Goal: Information Seeking & Learning: Compare options

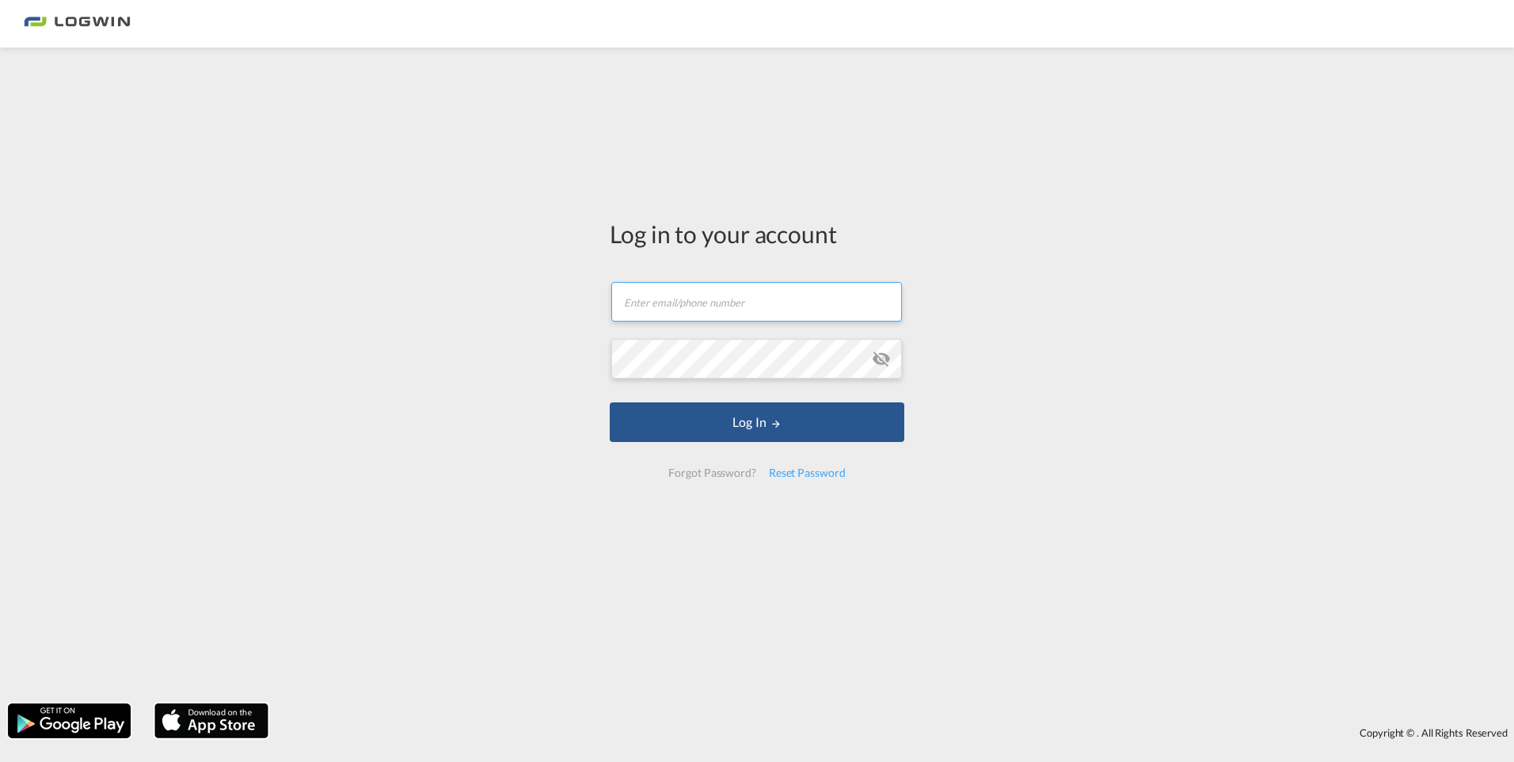
click at [702, 313] on input "text" at bounding box center [756, 302] width 291 height 40
type input "[EMAIL_ADDRESS][PERSON_NAME][DOMAIN_NAME]"
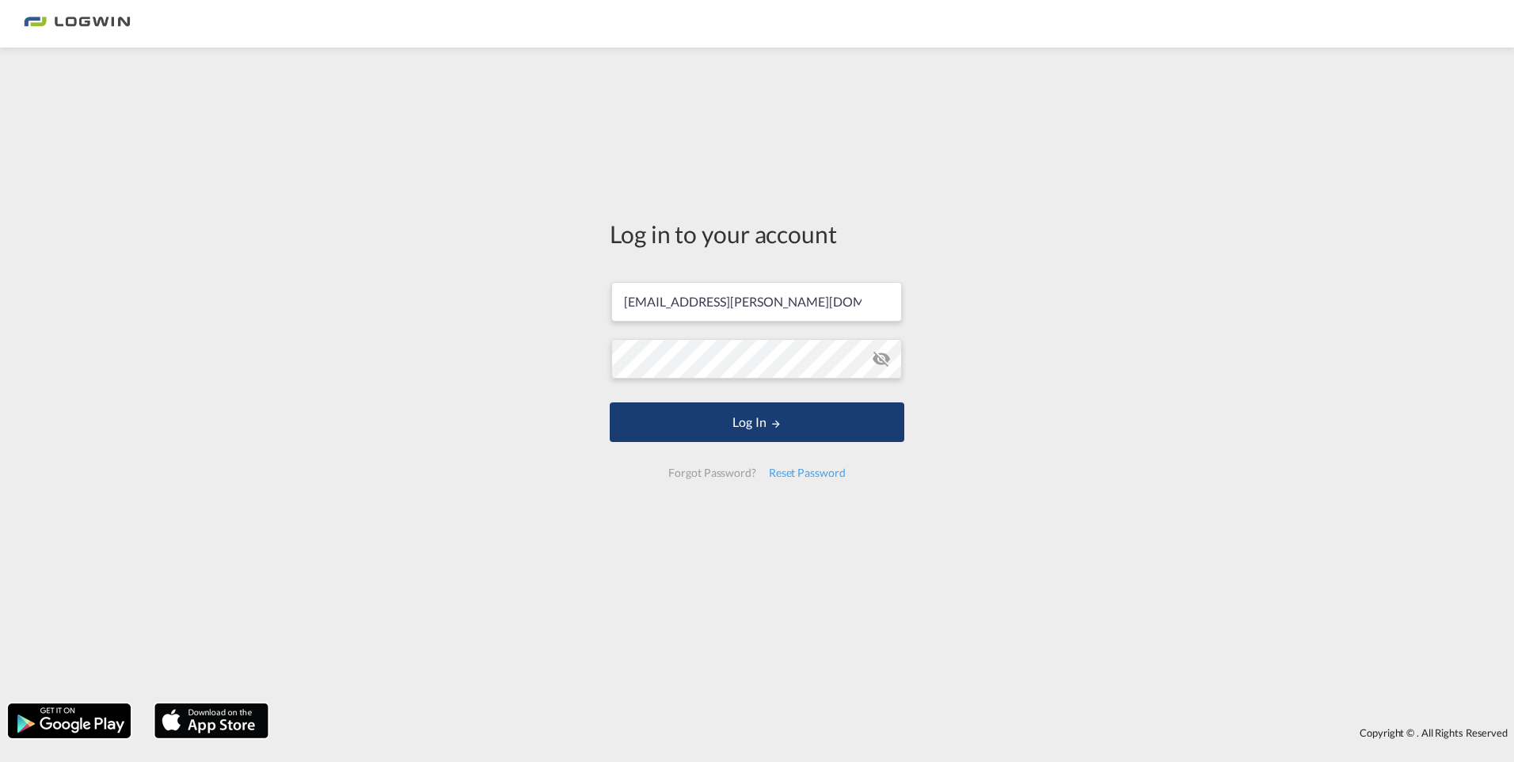
click at [738, 436] on button "Log In" at bounding box center [757, 422] width 295 height 40
